Goal: Entertainment & Leisure: Consume media (video, audio)

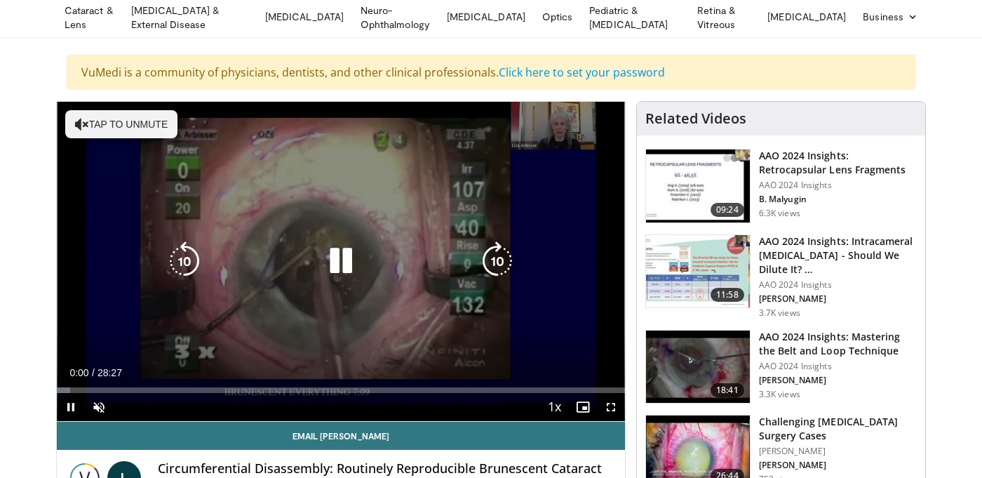
scroll to position [62, 0]
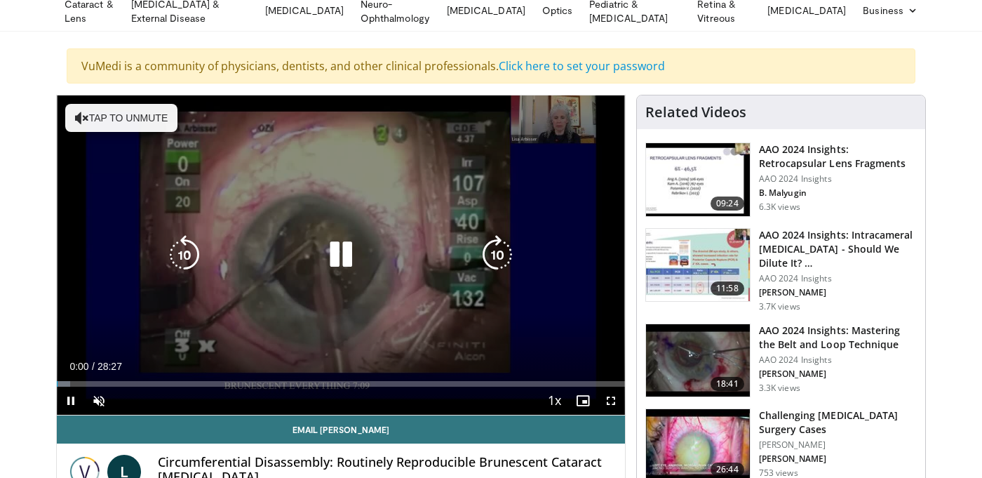
click at [163, 122] on button "Tap to unmute" at bounding box center [121, 118] width 112 height 28
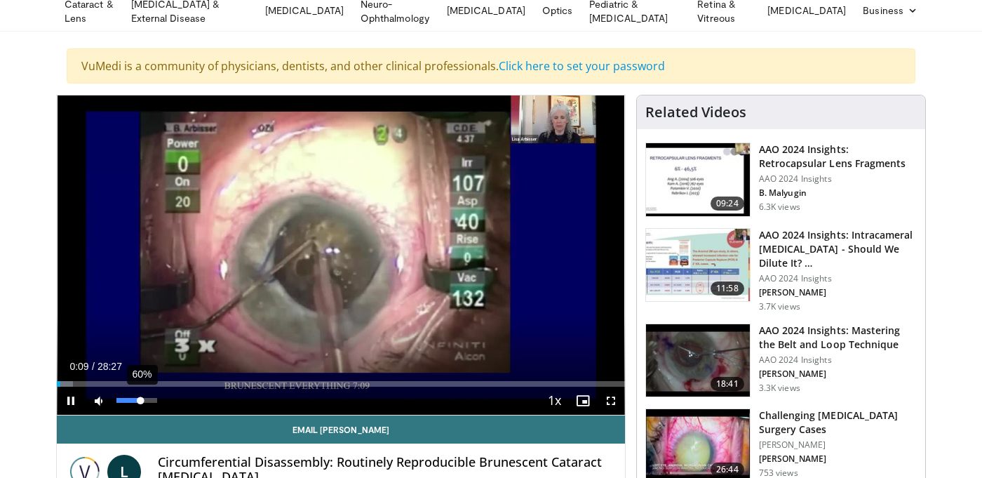
click at [140, 398] on div "Volume Level" at bounding box center [128, 400] width 24 height 5
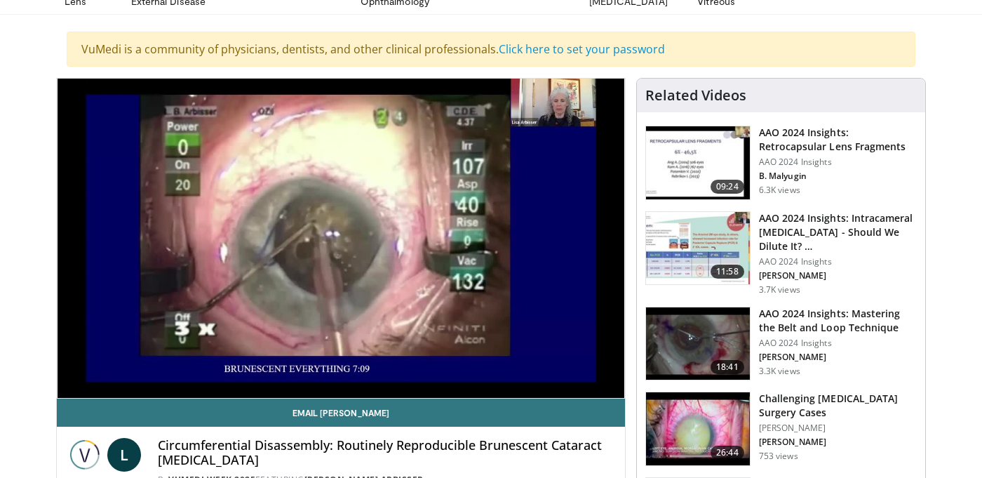
scroll to position [78, 0]
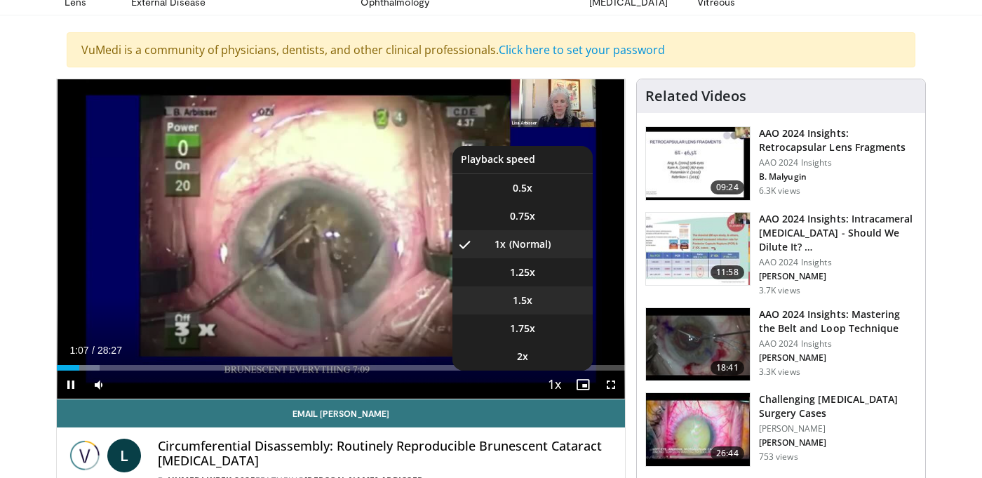
click at [490, 291] on li "1.5x" at bounding box center [522, 300] width 140 height 28
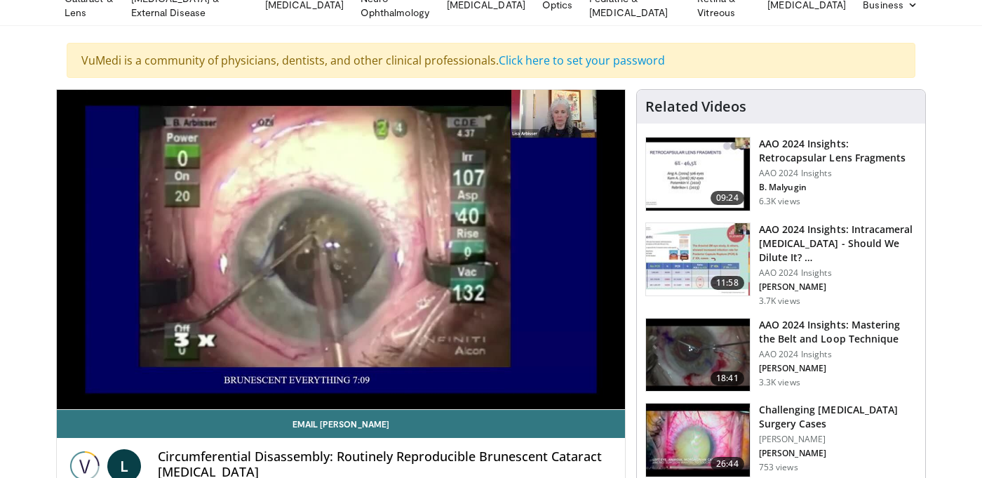
scroll to position [65, 0]
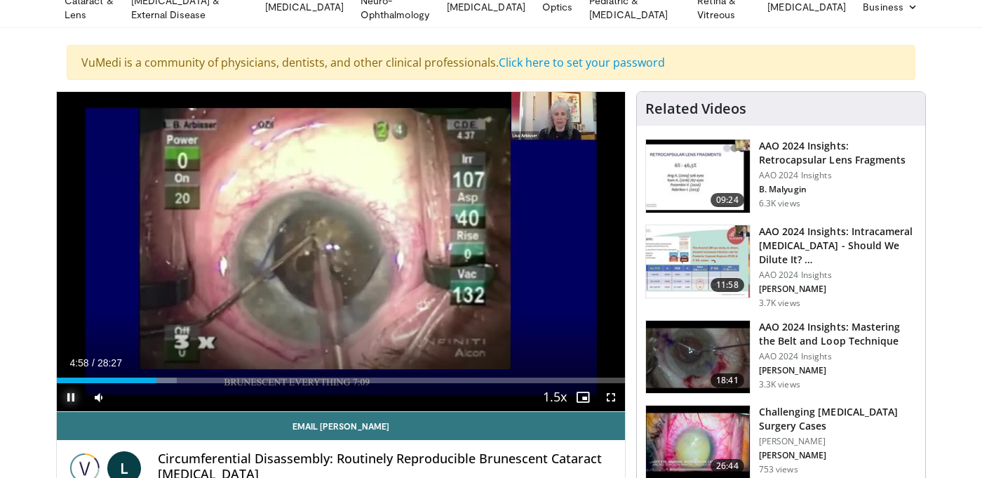
click at [71, 393] on span "Video Player" at bounding box center [71, 397] width 28 height 28
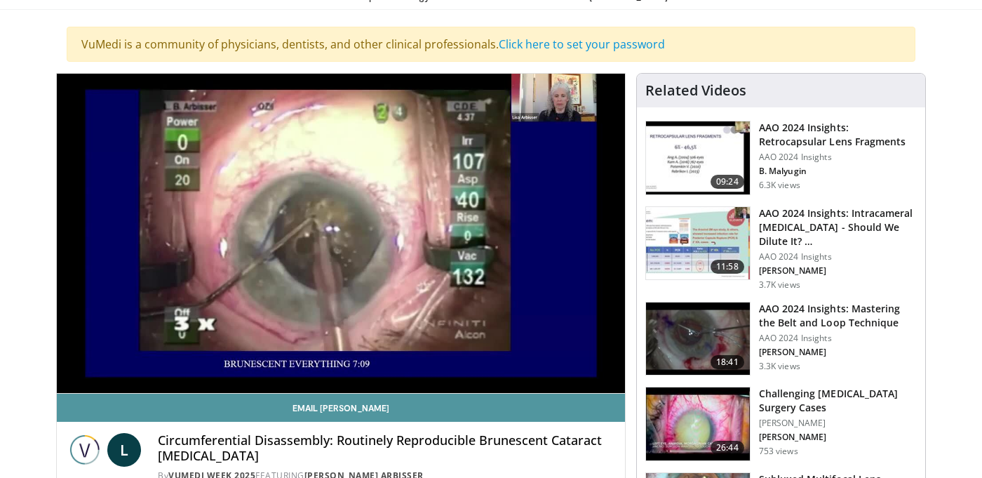
scroll to position [82, 0]
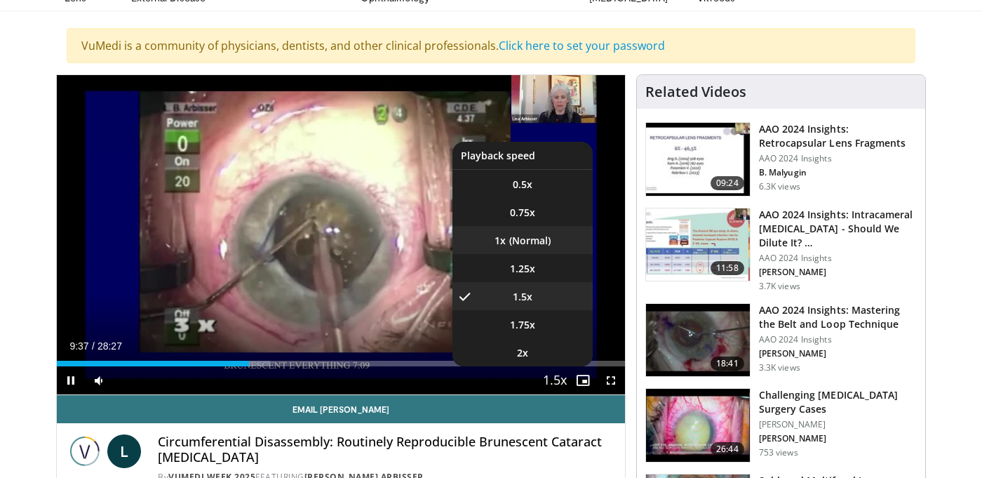
click at [522, 231] on li "1x" at bounding box center [522, 240] width 140 height 28
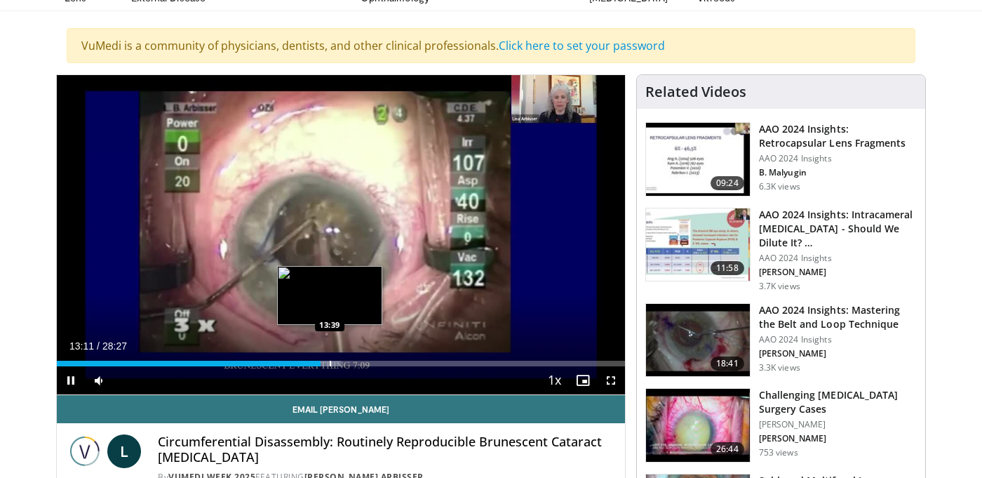
click at [330, 362] on div "Progress Bar" at bounding box center [326, 363] width 30 height 6
click at [337, 361] on div "Progress Bar" at bounding box center [337, 363] width 1 height 6
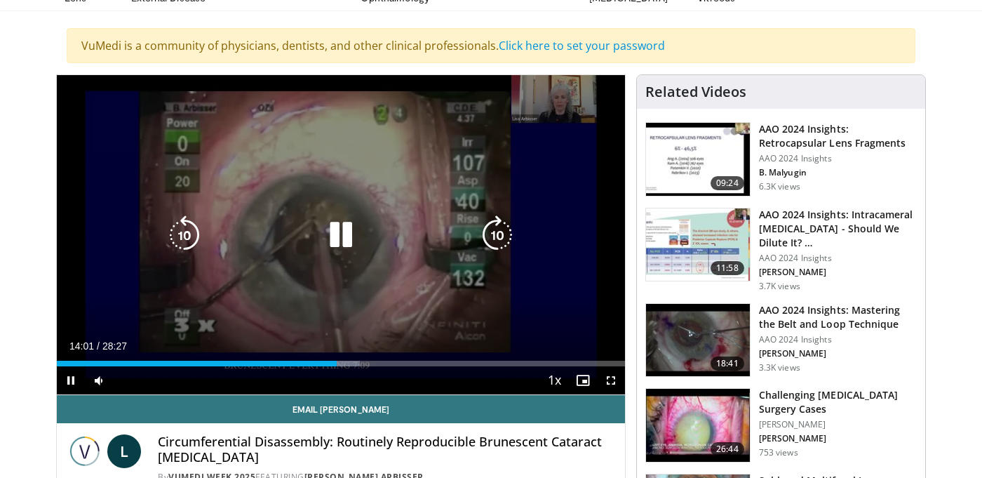
click at [335, 361] on div "14:01" at bounding box center [197, 363] width 280 height 6
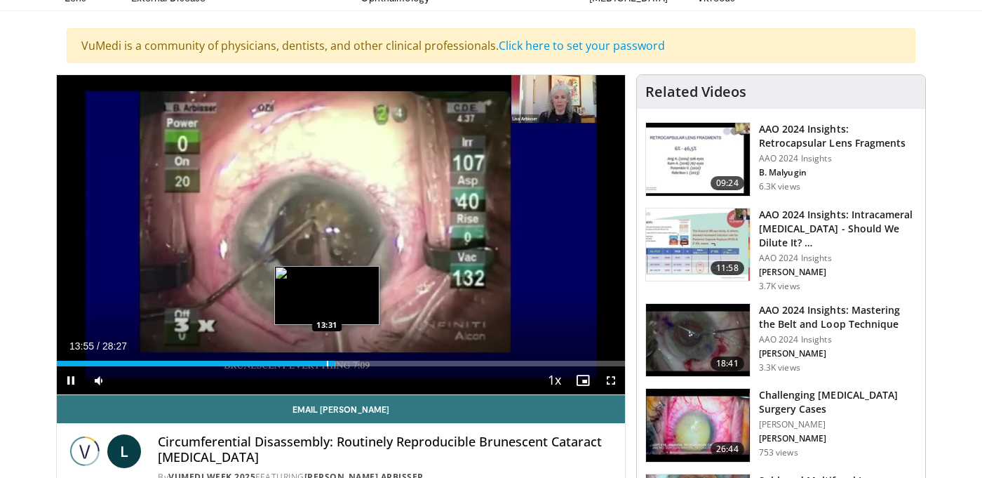
click at [327, 363] on div "13:55" at bounding box center [196, 363] width 278 height 6
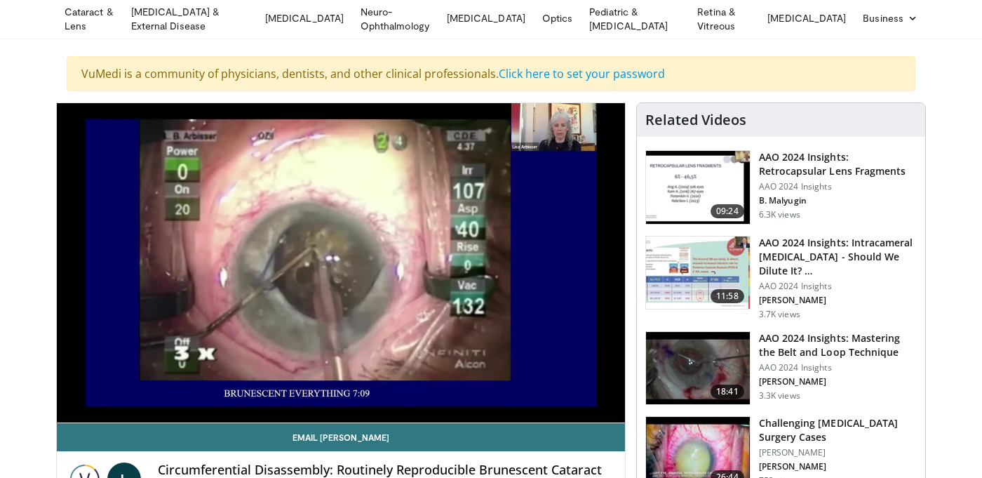
scroll to position [56, 0]
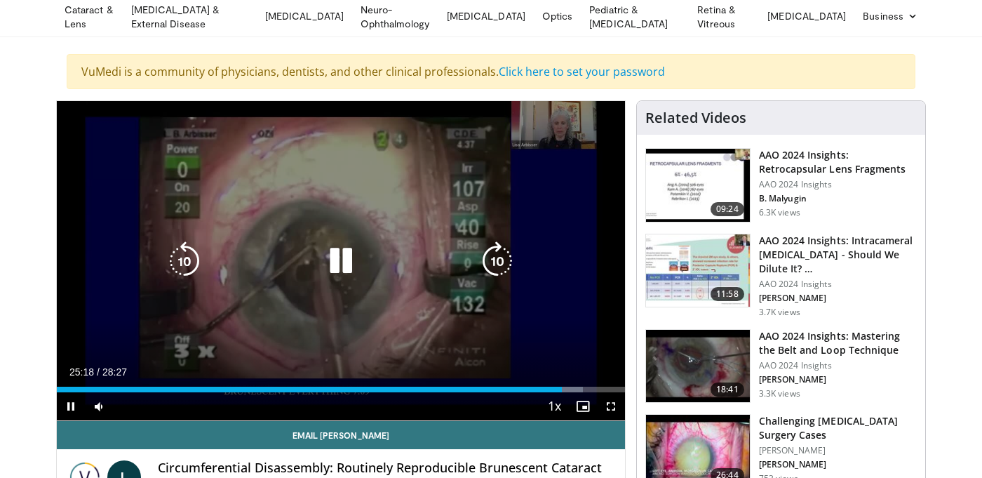
click at [342, 257] on icon "Video Player" at bounding box center [340, 260] width 39 height 39
